Goal: Information Seeking & Learning: Learn about a topic

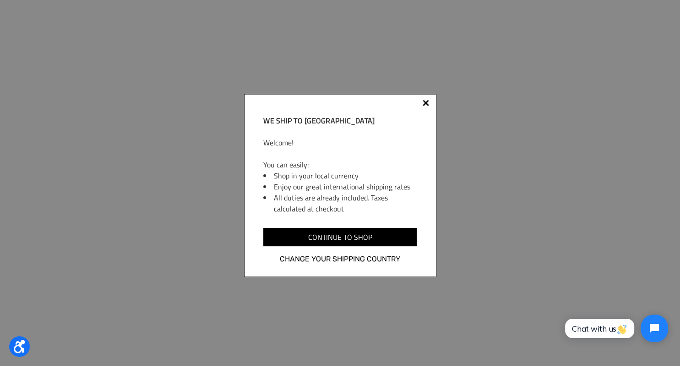
click at [425, 101] on div at bounding box center [426, 103] width 6 height 6
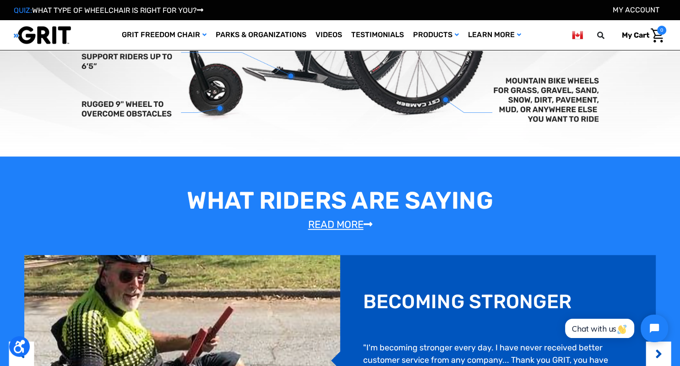
scroll to position [504, 0]
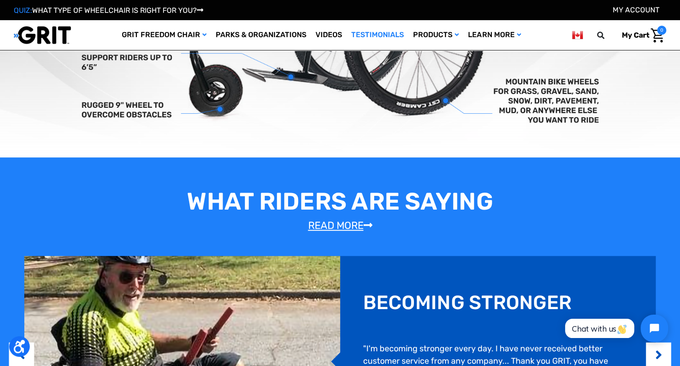
click at [364, 34] on link "Testimonials" at bounding box center [378, 35] width 62 height 30
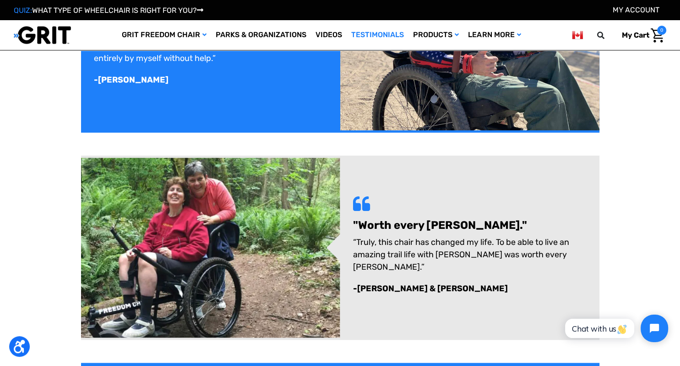
scroll to position [779, 0]
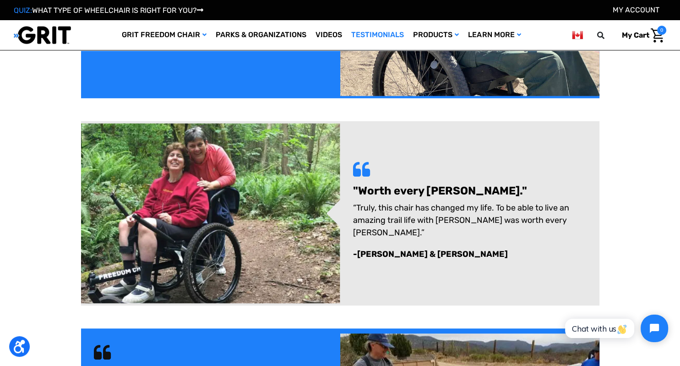
click at [222, 180] on img at bounding box center [210, 213] width 259 height 180
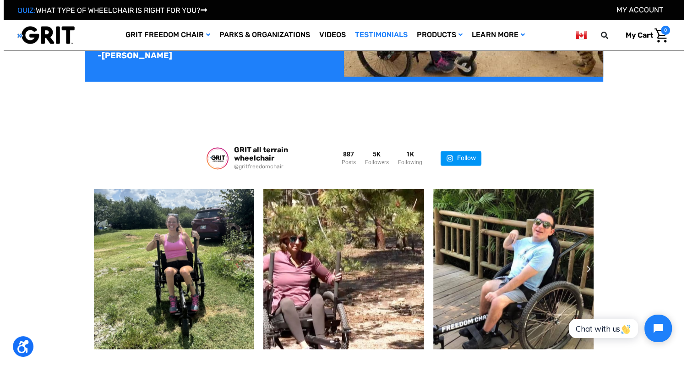
scroll to position [1237, 0]
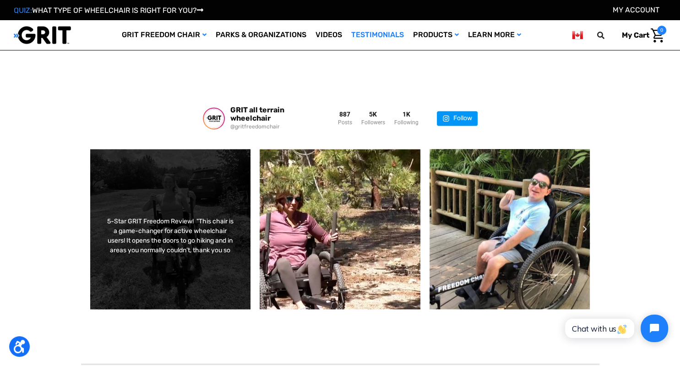
click at [157, 189] on div "5-Star GRIT Freedom Review!⁠ ⁠ "This chair is a game-changer for active wheelch…" at bounding box center [171, 228] width 162 height 161
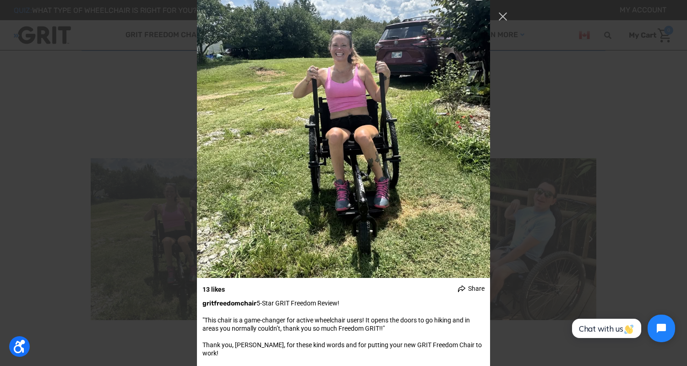
scroll to position [0, 0]
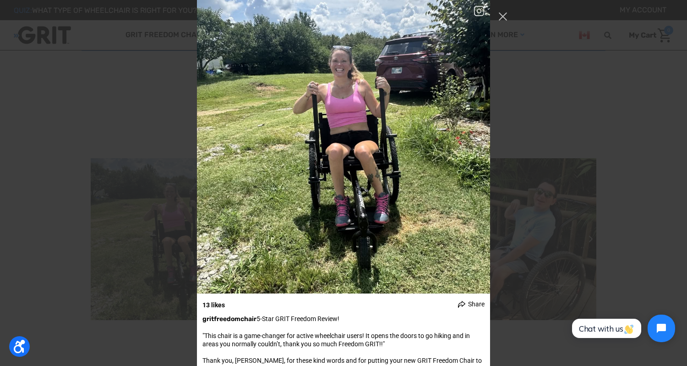
click at [547, 83] on div "13 likes Share Share on Facebook Share on Twitter ⁠ ⁠ ⁠ Image Credit: Tara W.⁠" at bounding box center [343, 183] width 687 height 366
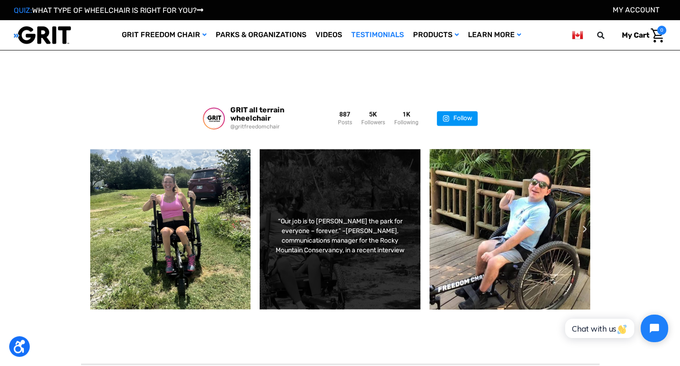
click at [390, 281] on div "“Our job is to steward the park for everyone – forever.”⁠ –Kaci Yoh, communicat…" at bounding box center [340, 228] width 162 height 161
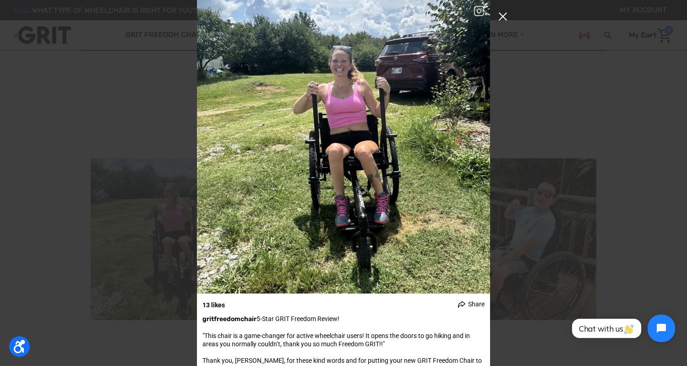
click at [504, 15] on button "Close Instagram Feed Popup" at bounding box center [503, 16] width 15 height 15
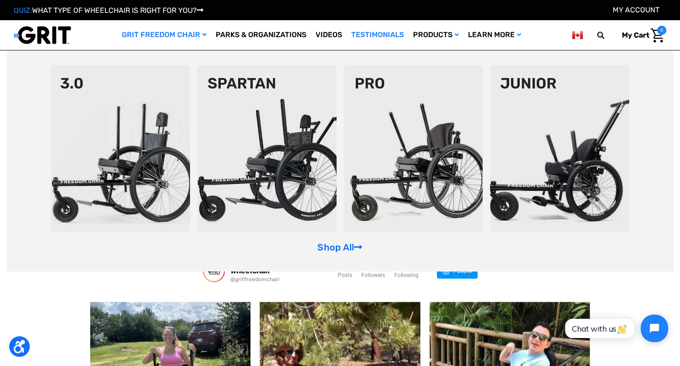
scroll to position [1100, 0]
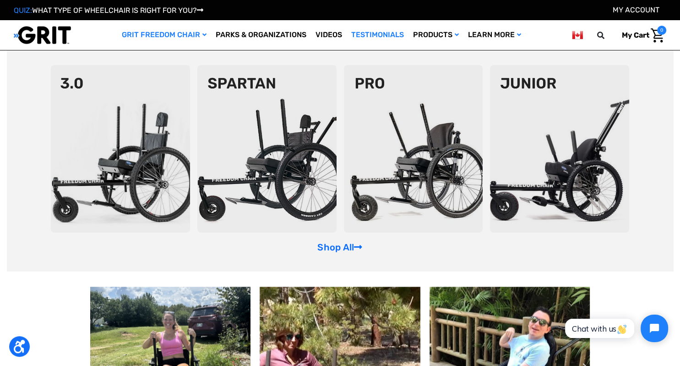
click at [345, 254] on div "Shop All" at bounding box center [340, 160] width 667 height 220
click at [348, 242] on link "Shop All" at bounding box center [340, 246] width 45 height 11
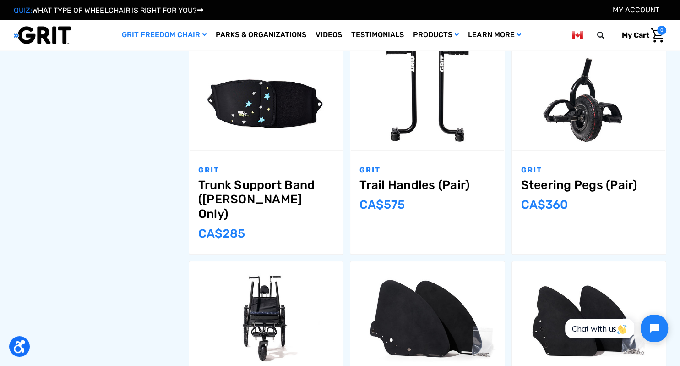
scroll to position [916, 0]
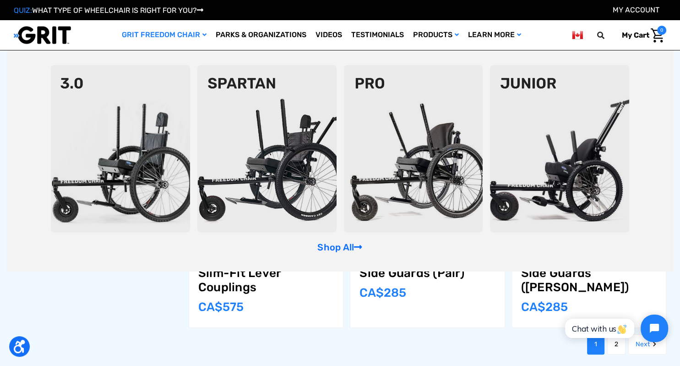
click at [203, 35] on icon "GRIT Freedom Chair" at bounding box center [205, 35] width 4 height 6
click at [191, 26] on link "GRIT Freedom Chair" at bounding box center [164, 35] width 94 height 30
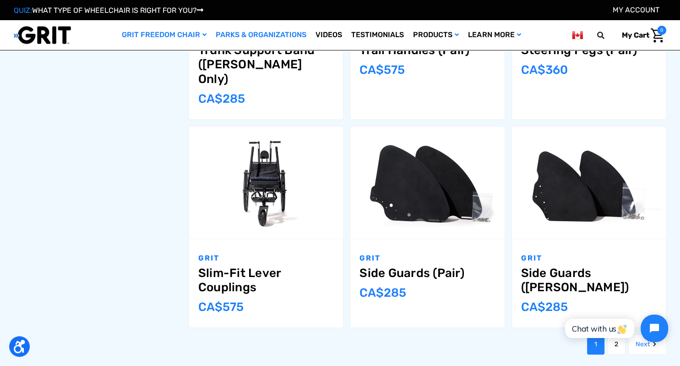
click at [258, 37] on link "Parks & Organizations" at bounding box center [261, 35] width 100 height 30
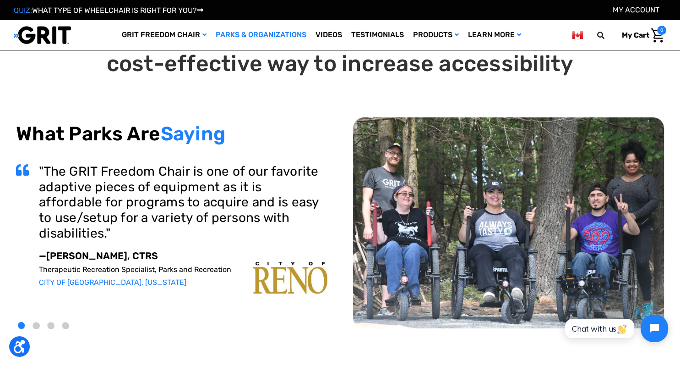
scroll to position [46, 0]
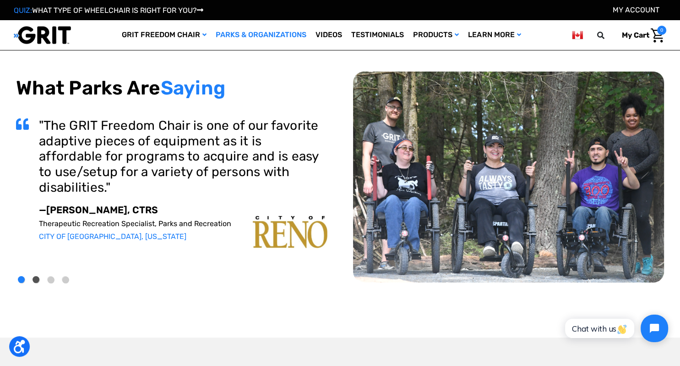
click at [37, 279] on button "2" at bounding box center [36, 279] width 7 height 7
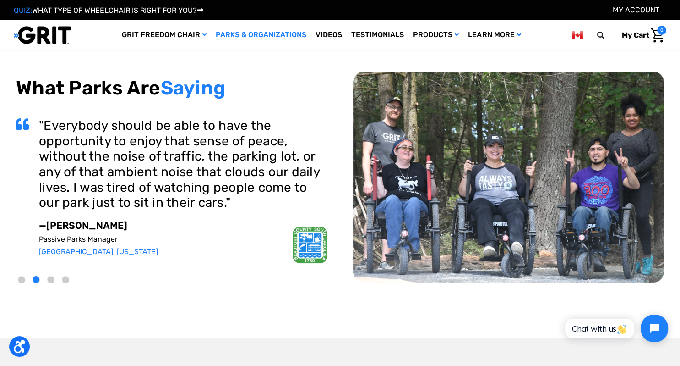
click at [55, 280] on li "3" at bounding box center [52, 278] width 15 height 15
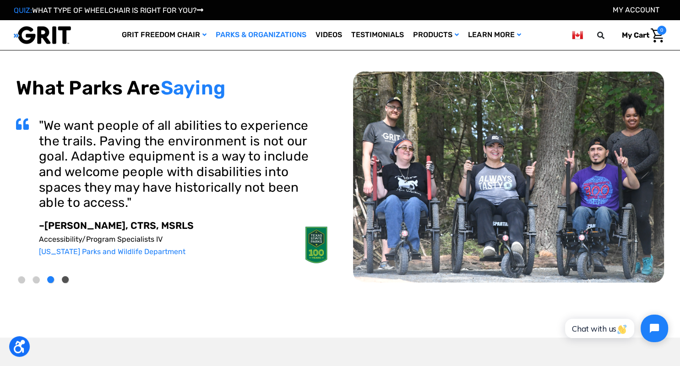
click at [64, 281] on button "4" at bounding box center [65, 279] width 7 height 7
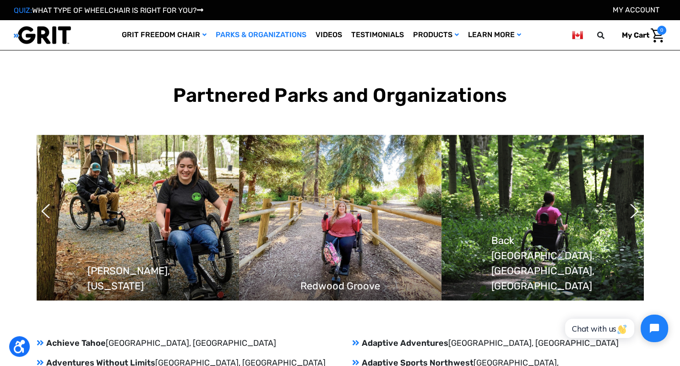
scroll to position [687, 0]
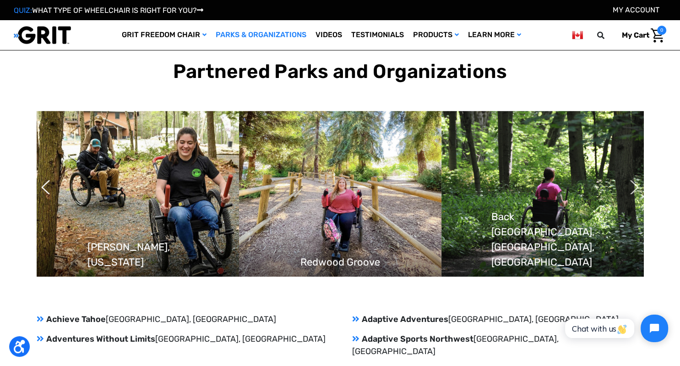
click at [635, 188] on button "Next" at bounding box center [629, 187] width 9 height 23
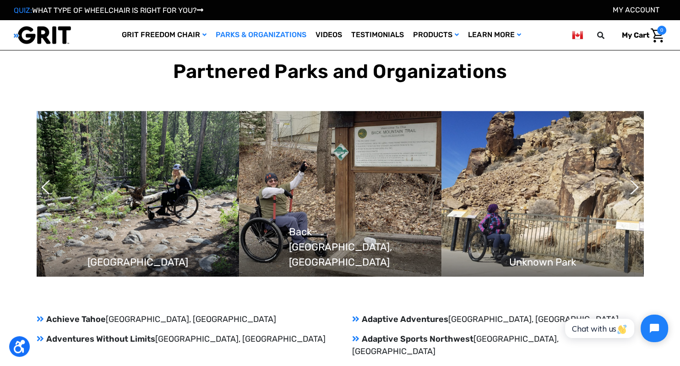
click at [178, 197] on img at bounding box center [138, 193] width 203 height 165
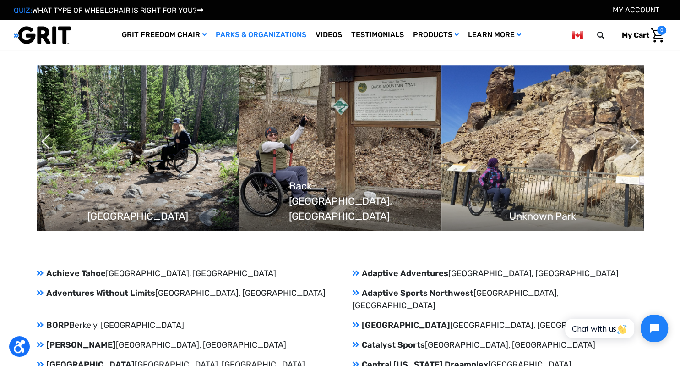
click at [635, 141] on button "Next" at bounding box center [629, 141] width 9 height 23
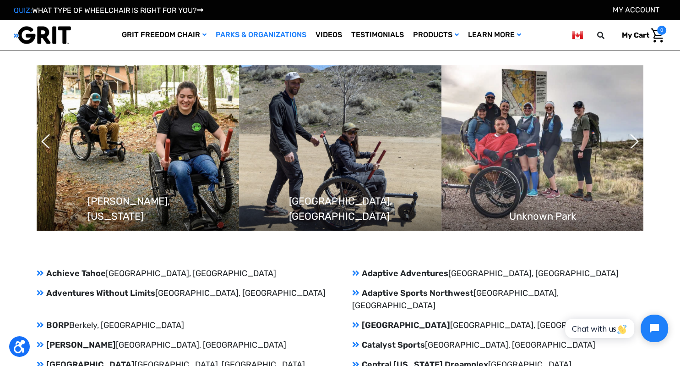
click at [344, 177] on img at bounding box center [340, 147] width 203 height 165
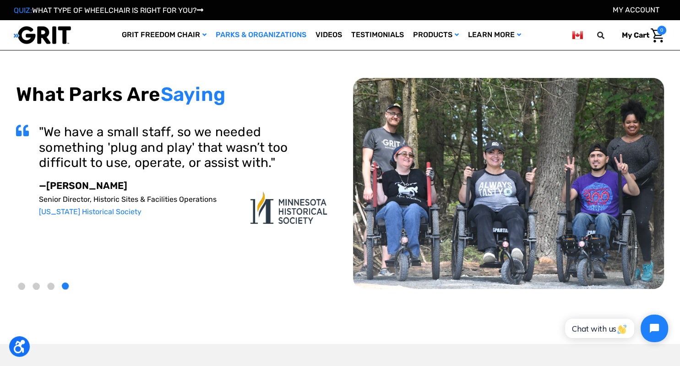
scroll to position [0, 0]
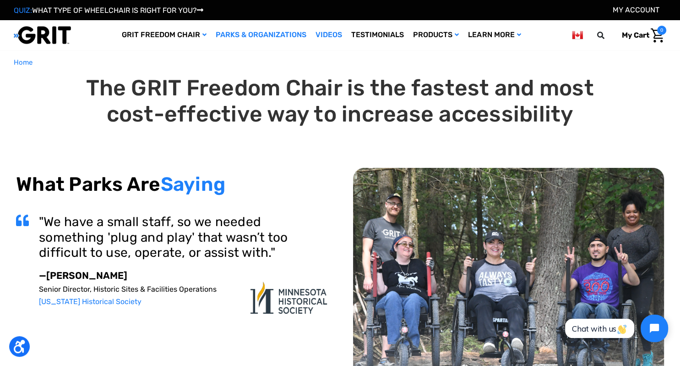
click at [334, 29] on link "Videos" at bounding box center [329, 35] width 36 height 30
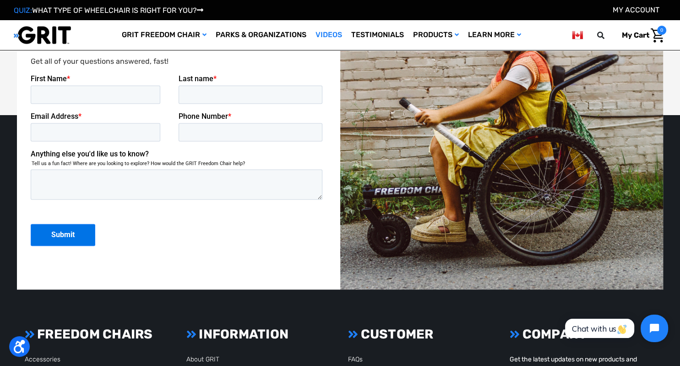
scroll to position [1259, 0]
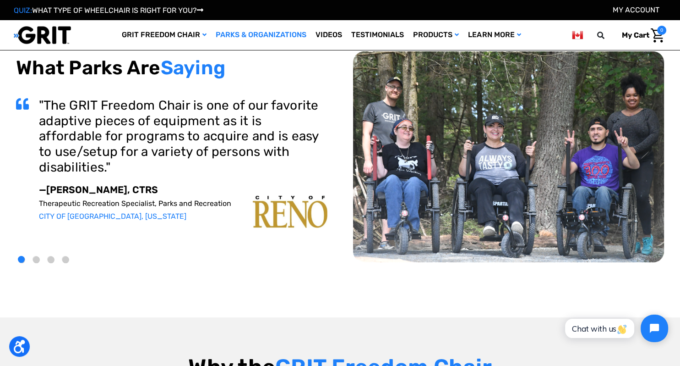
scroll to position [46, 0]
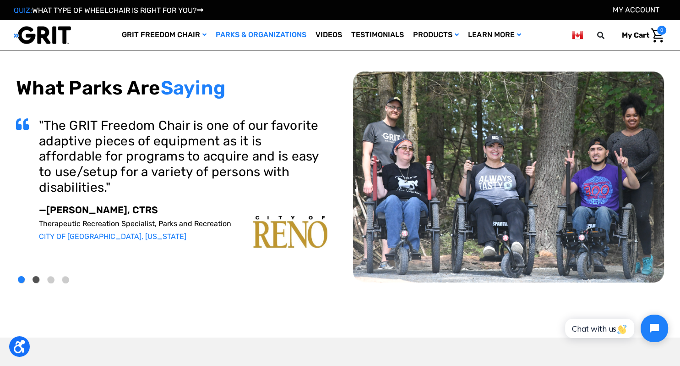
click at [35, 280] on button "2" at bounding box center [36, 279] width 7 height 7
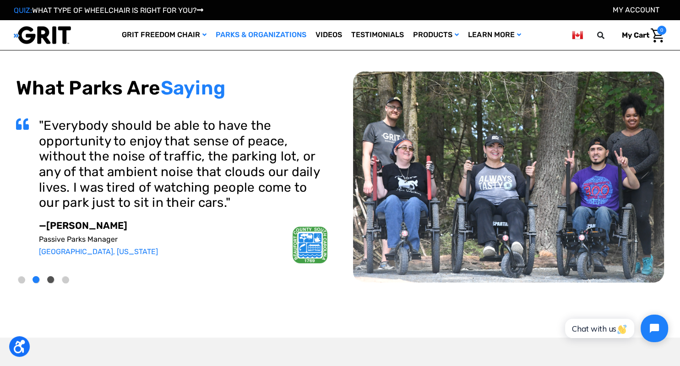
click at [50, 278] on button "3" at bounding box center [51, 279] width 7 height 7
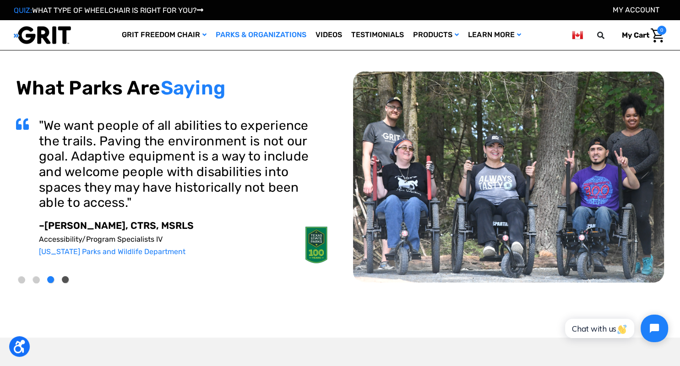
click at [66, 279] on button "4" at bounding box center [65, 279] width 7 height 7
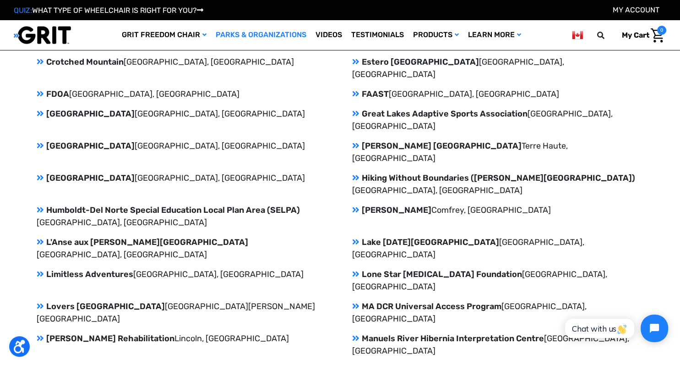
scroll to position [1283, 0]
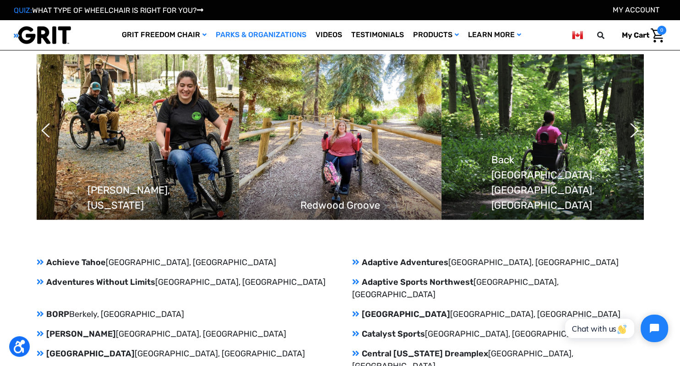
scroll to position [713, 0]
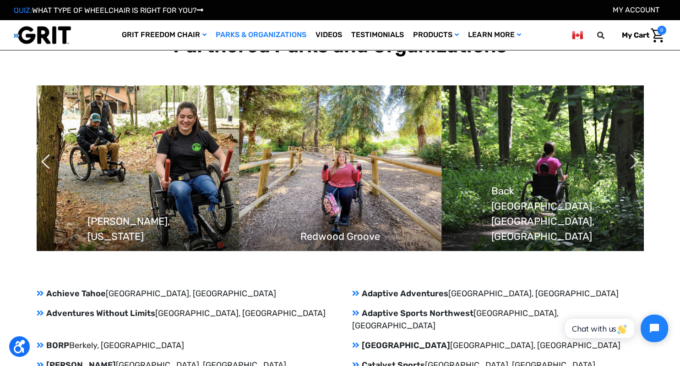
click at [634, 161] on button "Next" at bounding box center [629, 161] width 9 height 23
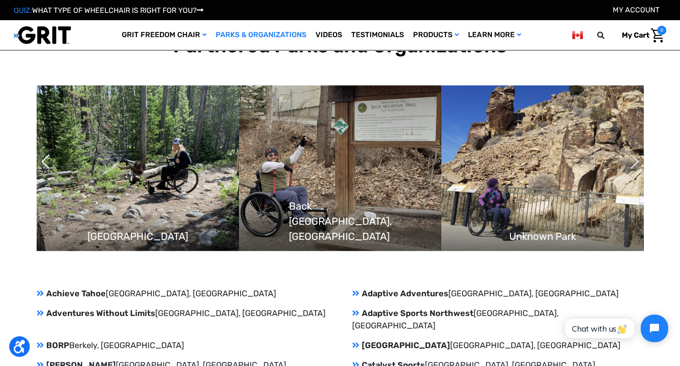
click at [635, 159] on button "Next" at bounding box center [629, 161] width 9 height 23
